Goal: Transaction & Acquisition: Purchase product/service

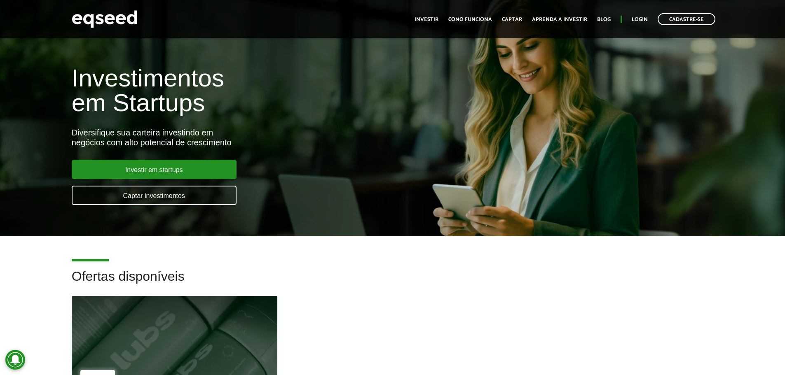
scroll to position [165, 0]
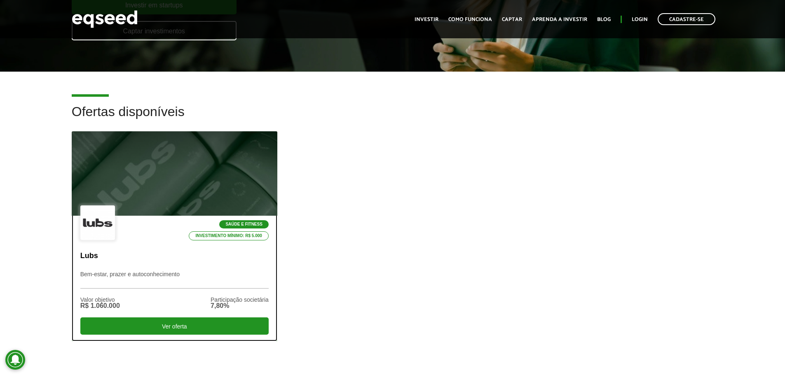
click at [219, 182] on div at bounding box center [174, 173] width 247 height 101
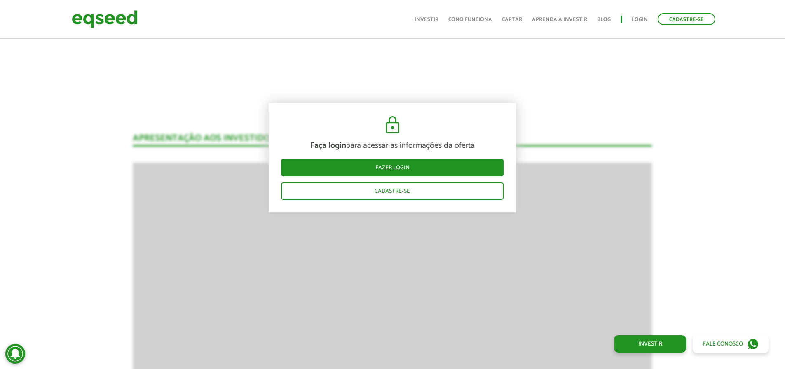
scroll to position [741, 0]
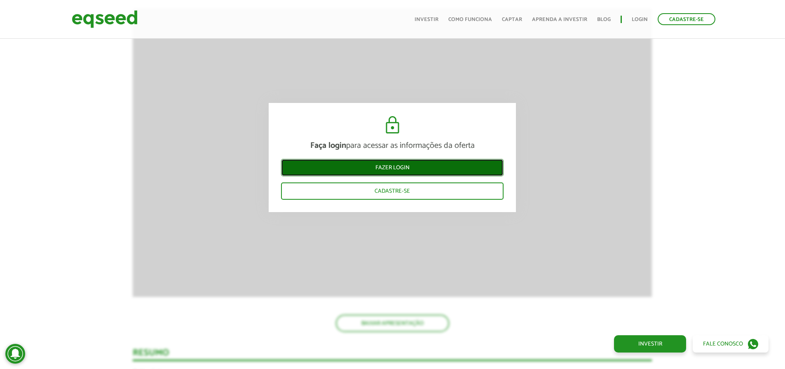
click at [396, 161] on link "Fazer login" at bounding box center [392, 167] width 222 height 17
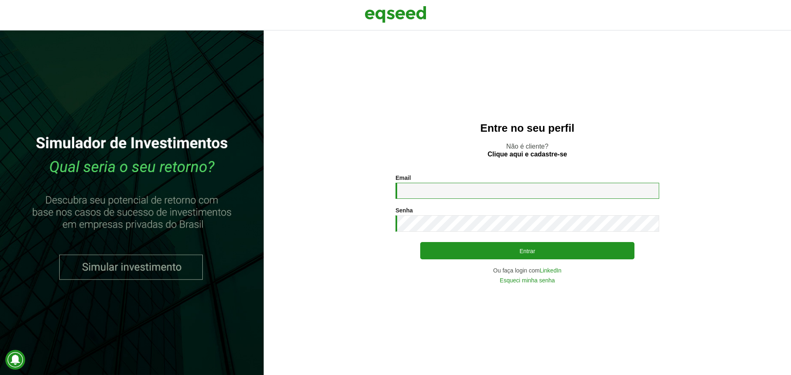
click at [461, 186] on input "Email *" at bounding box center [527, 191] width 264 height 16
type input "**********"
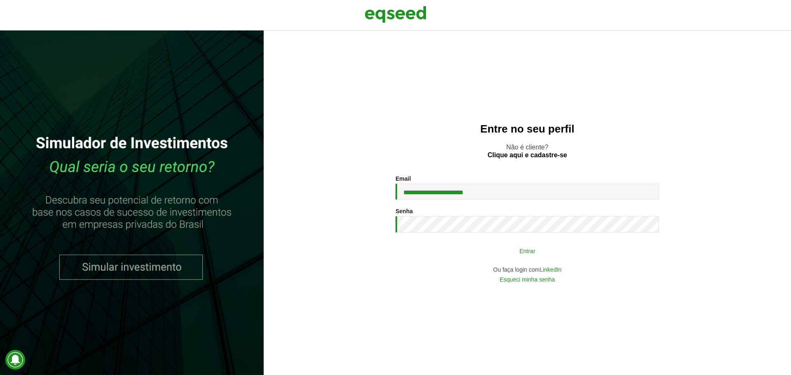
click at [446, 254] on button "Entrar" at bounding box center [527, 251] width 214 height 16
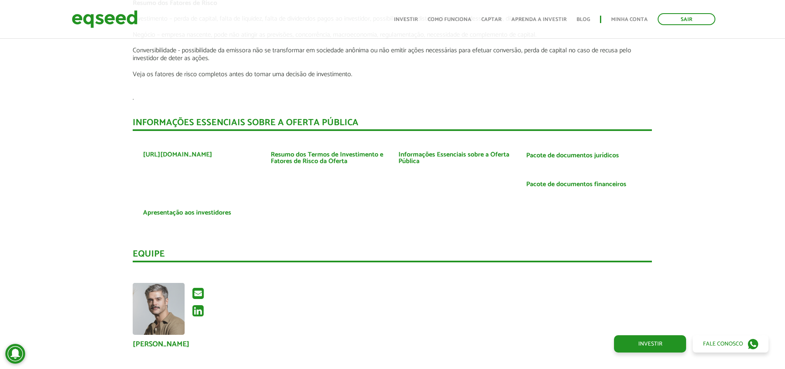
scroll to position [1428, 0]
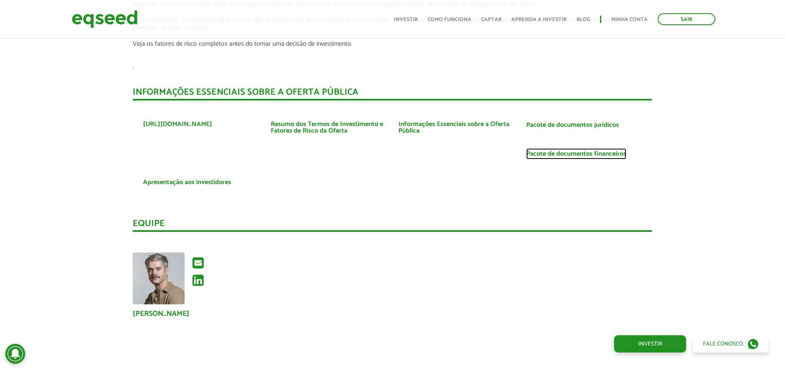
click at [582, 151] on link "Pacote de documentos financeiros" at bounding box center [576, 154] width 100 height 7
click at [555, 122] on link "Pacote de documentos jurídicos" at bounding box center [572, 125] width 93 height 7
click at [554, 151] on link "Pacote de documentos financeiros" at bounding box center [576, 154] width 100 height 7
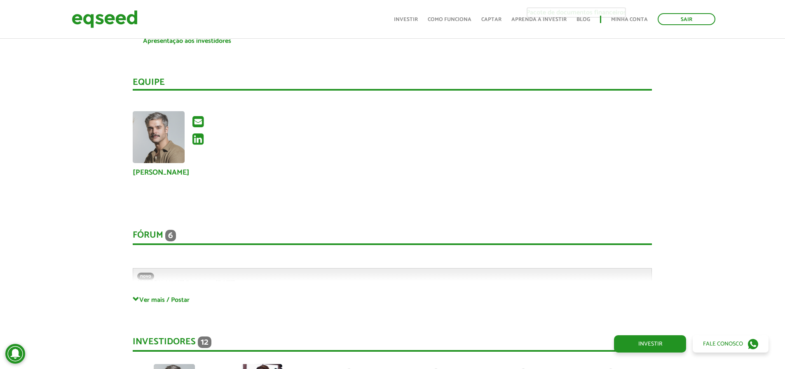
scroll to position [1675, 0]
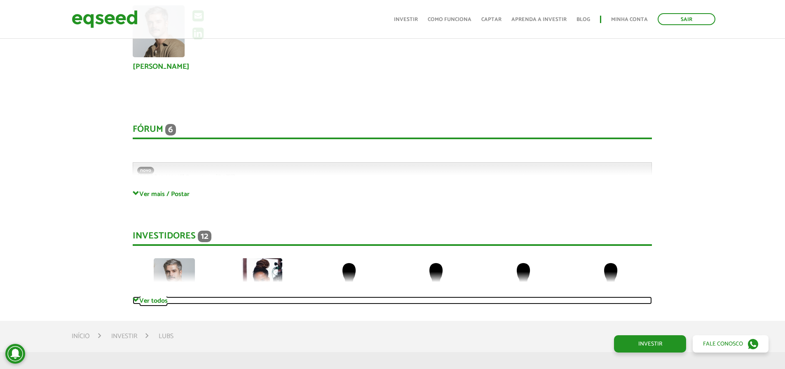
click at [162, 297] on link "Ver todos" at bounding box center [392, 301] width 519 height 8
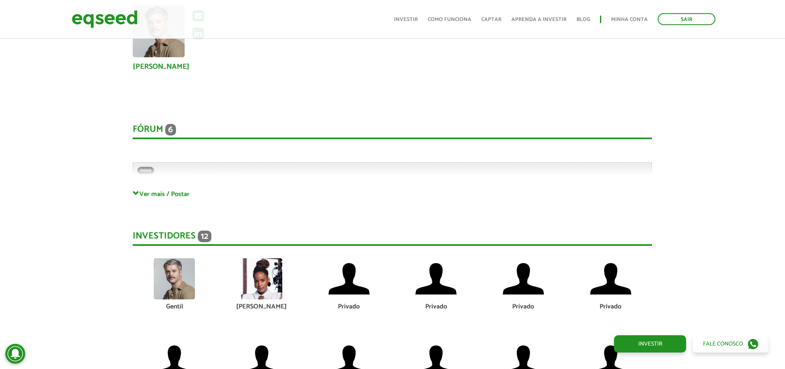
click at [256, 289] on img at bounding box center [261, 278] width 41 height 41
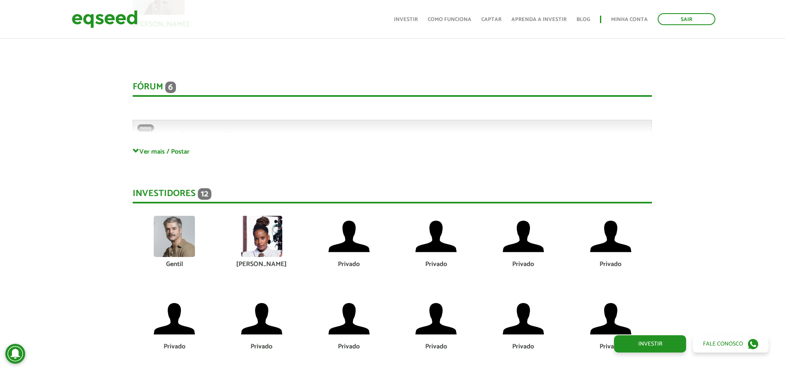
scroll to position [1716, 0]
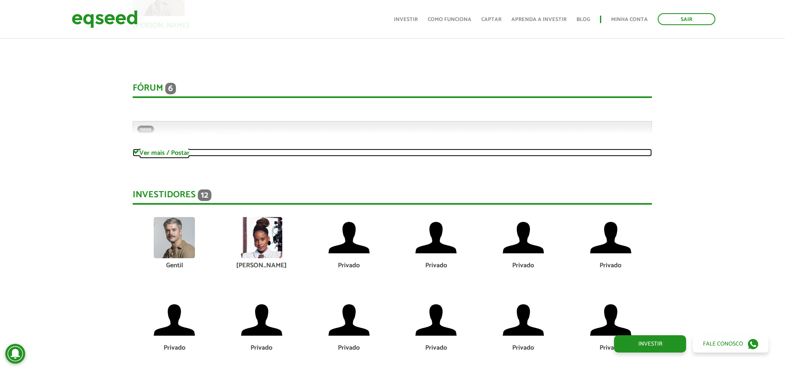
click at [172, 149] on link "Ver mais / Postar" at bounding box center [392, 153] width 519 height 8
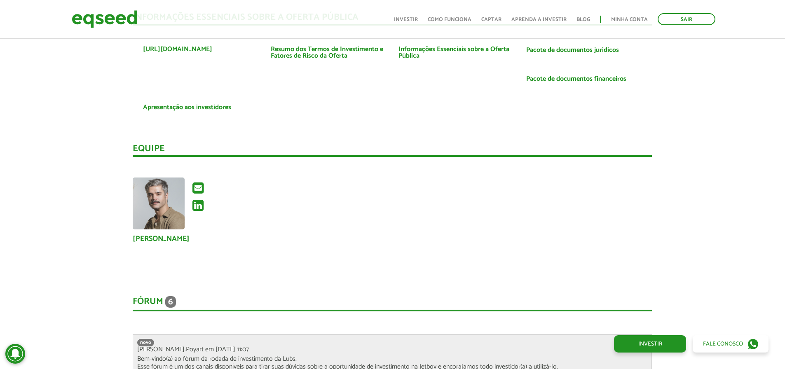
scroll to position [1387, 0]
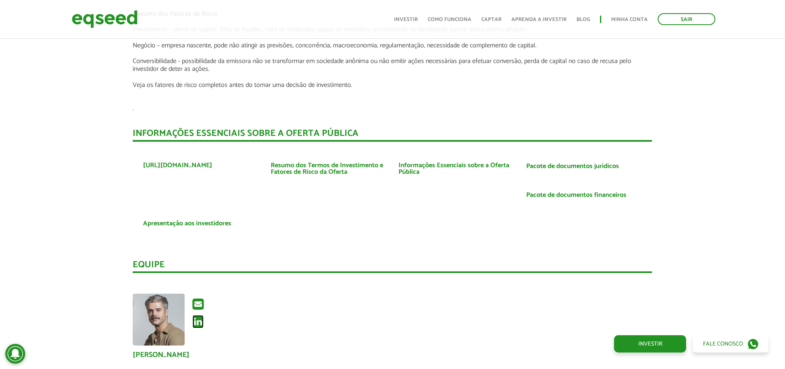
click at [197, 316] on icon at bounding box center [197, 321] width 11 height 13
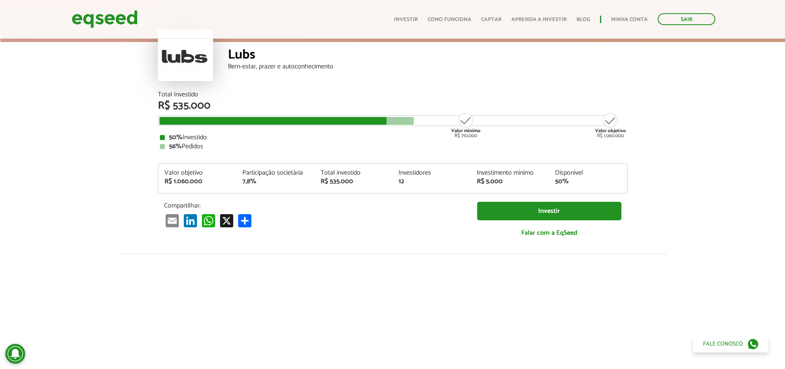
scroll to position [0, 0]
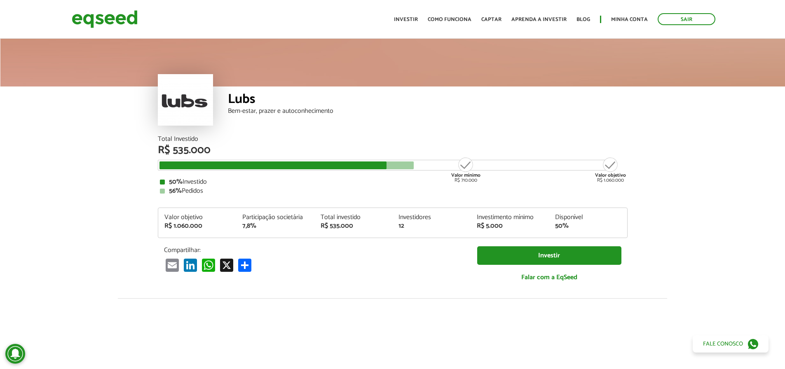
drag, startPoint x: 213, startPoint y: 86, endPoint x: 221, endPoint y: 81, distance: 8.9
click at [214, 86] on div at bounding box center [392, 61] width 785 height 49
